Goal: Find contact information: Find contact information

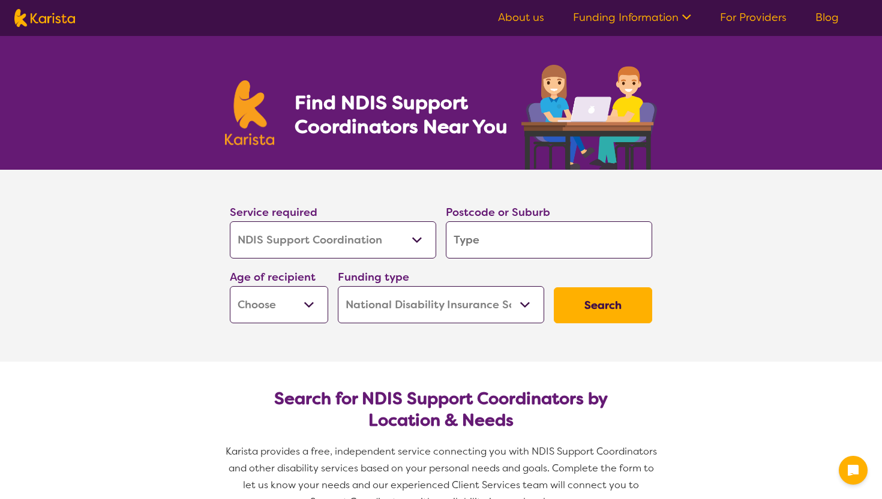
select select "NDIS Support Coordination"
select select "NDIS"
select select "NDIS Support Coordination"
select select "NDIS"
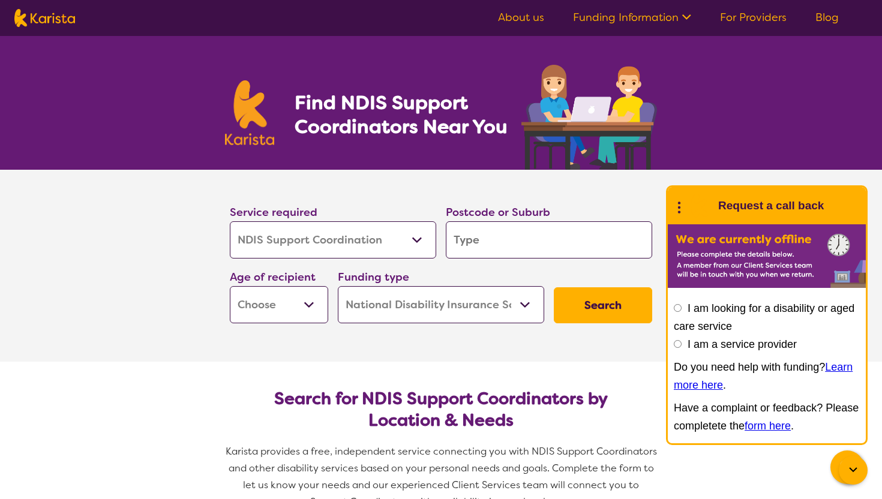
click at [629, 19] on link "Funding Information" at bounding box center [632, 17] width 118 height 14
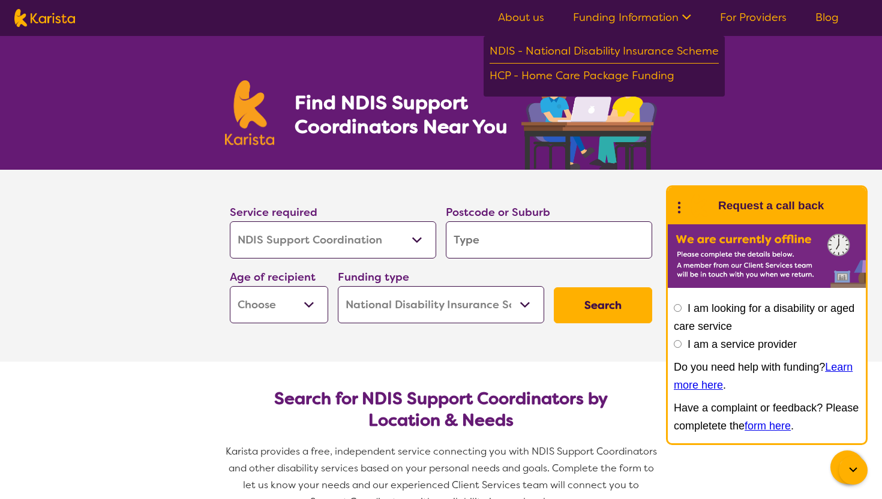
click at [729, 14] on link "For Providers" at bounding box center [753, 17] width 67 height 14
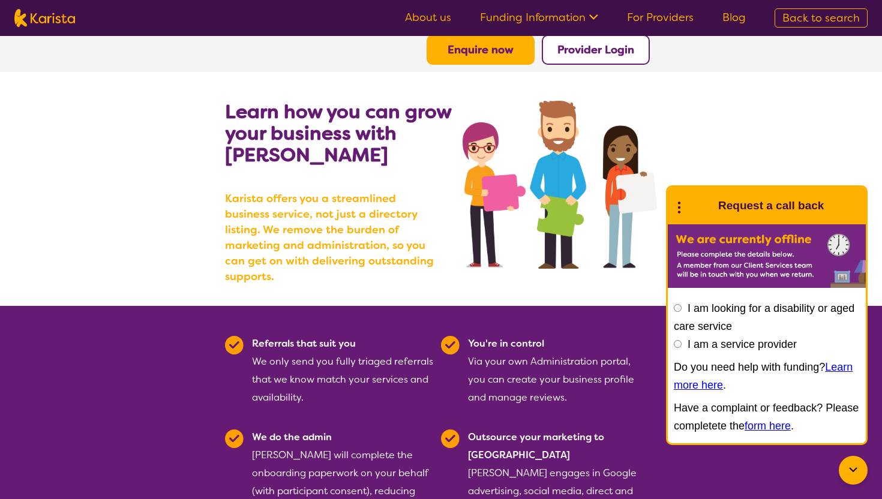
scroll to position [32, 0]
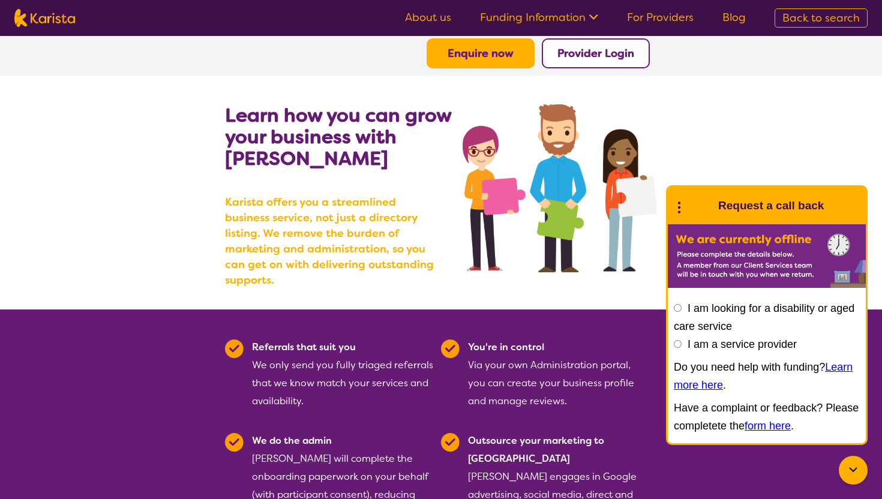
click at [500, 121] on img at bounding box center [560, 188] width 194 height 168
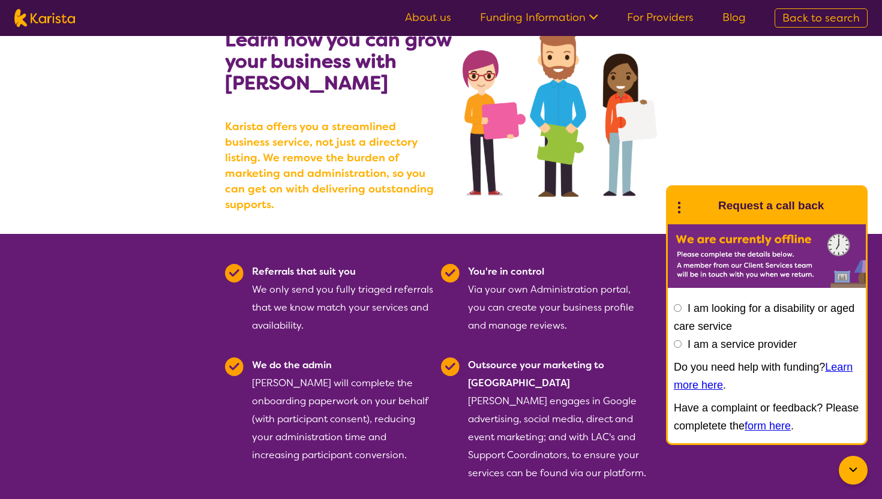
scroll to position [116, 0]
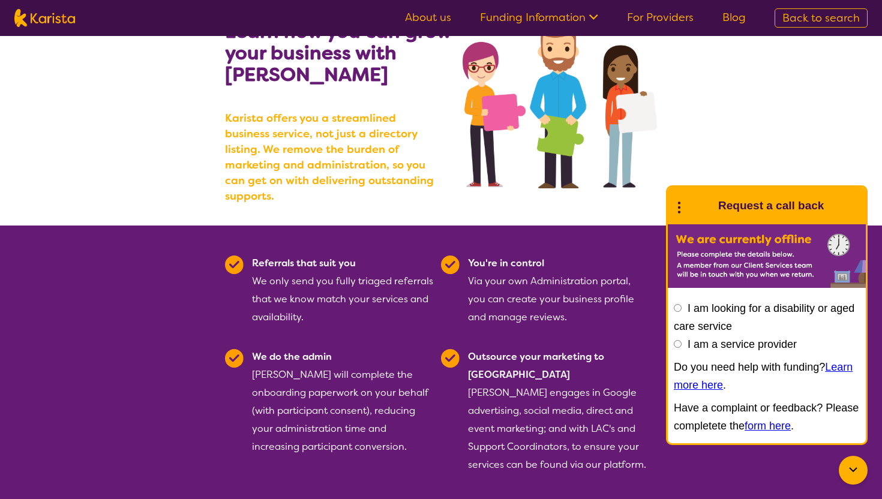
click at [852, 472] on icon at bounding box center [853, 470] width 8 height 5
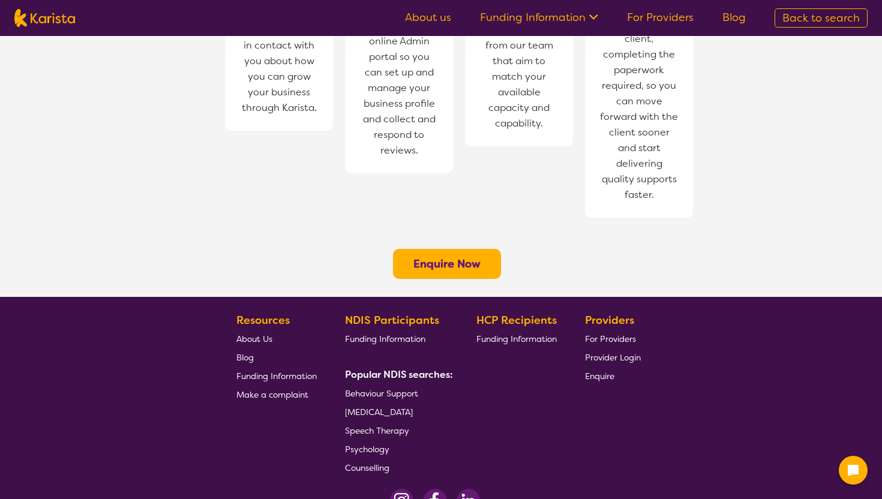
scroll to position [950, 0]
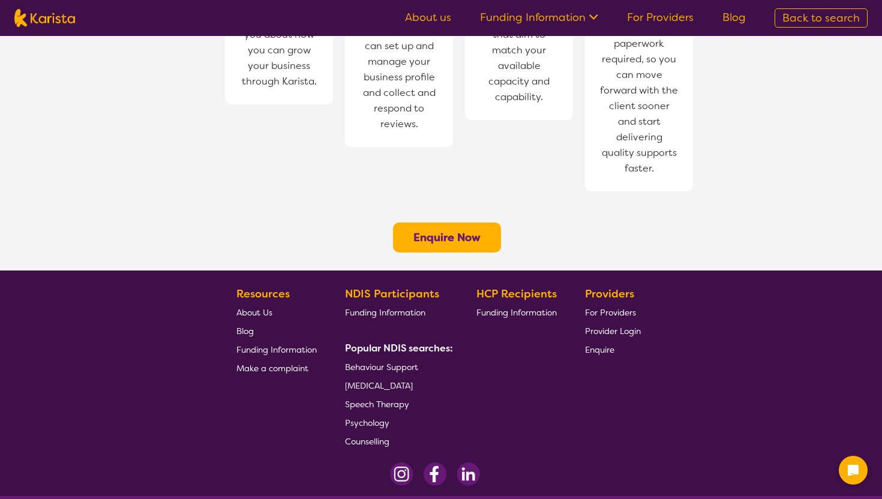
click at [535, 465] on link "Email us" at bounding box center [525, 470] width 32 height 11
